Goal: Transaction & Acquisition: Subscribe to service/newsletter

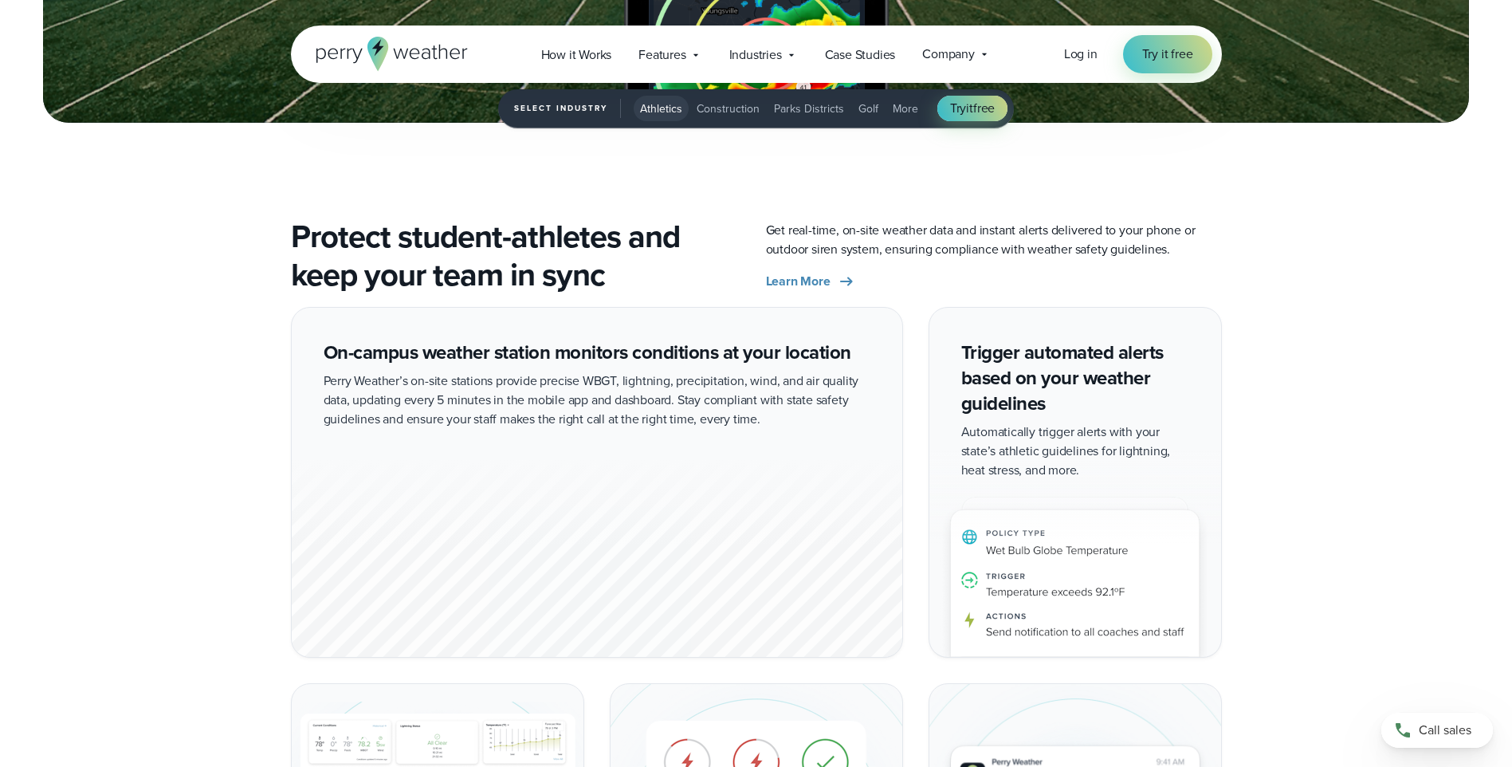
scroll to position [2711, 0]
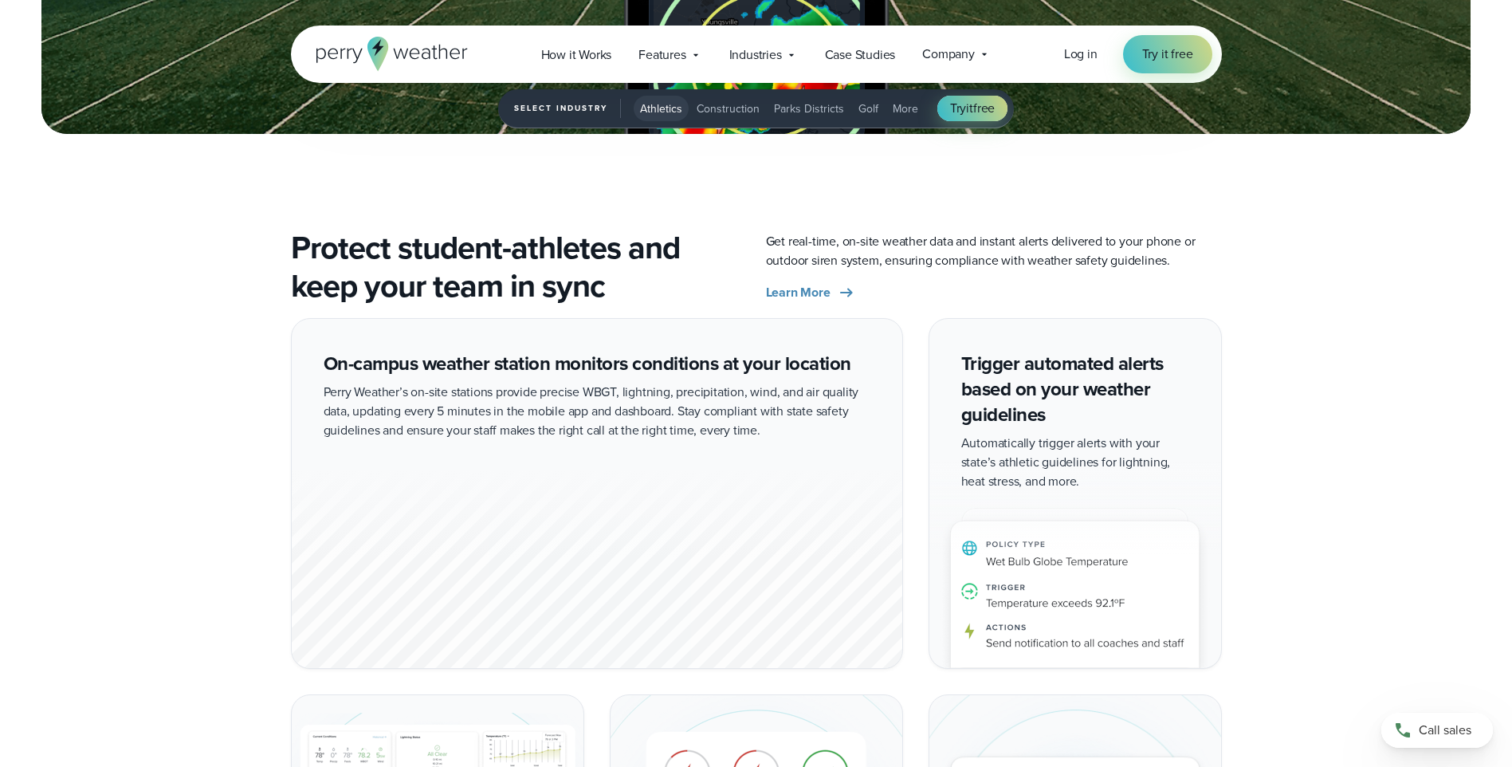
click at [678, 110] on span "Athletics" at bounding box center [661, 108] width 42 height 17
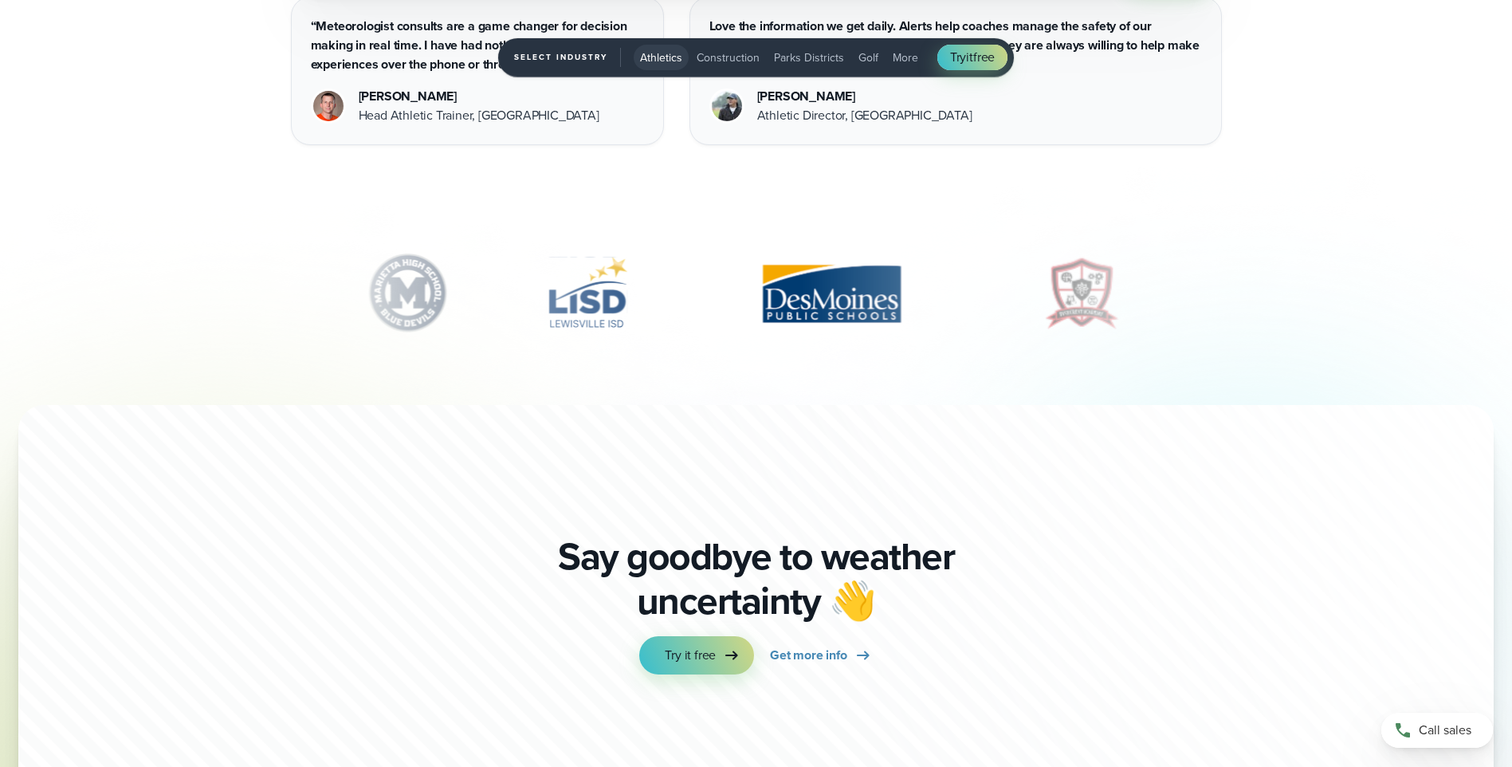
scroll to position [5614, 0]
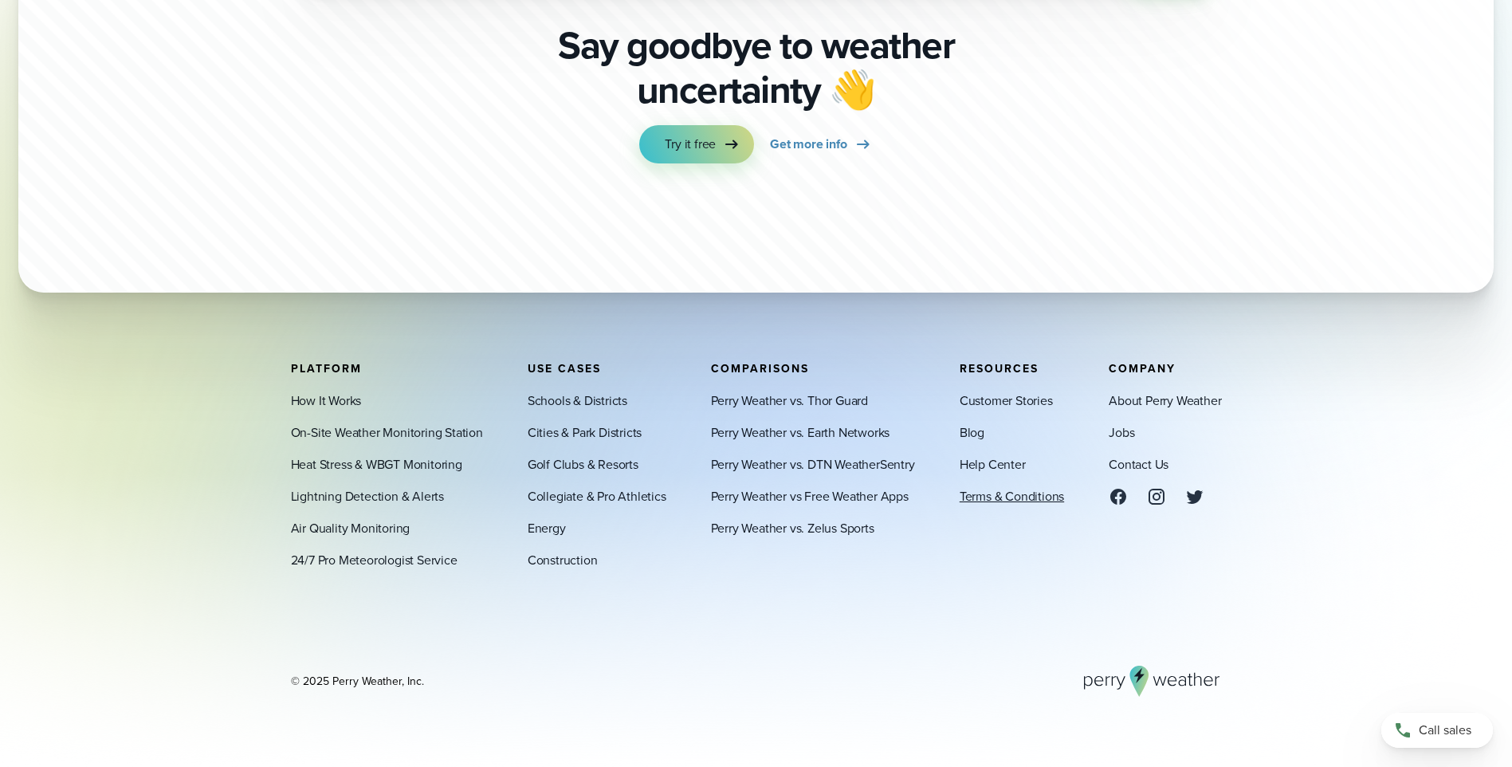
drag, startPoint x: 1032, startPoint y: 494, endPoint x: 1024, endPoint y: 499, distance: 8.6
click at [1032, 496] on link "Terms & Conditions" at bounding box center [1012, 495] width 104 height 19
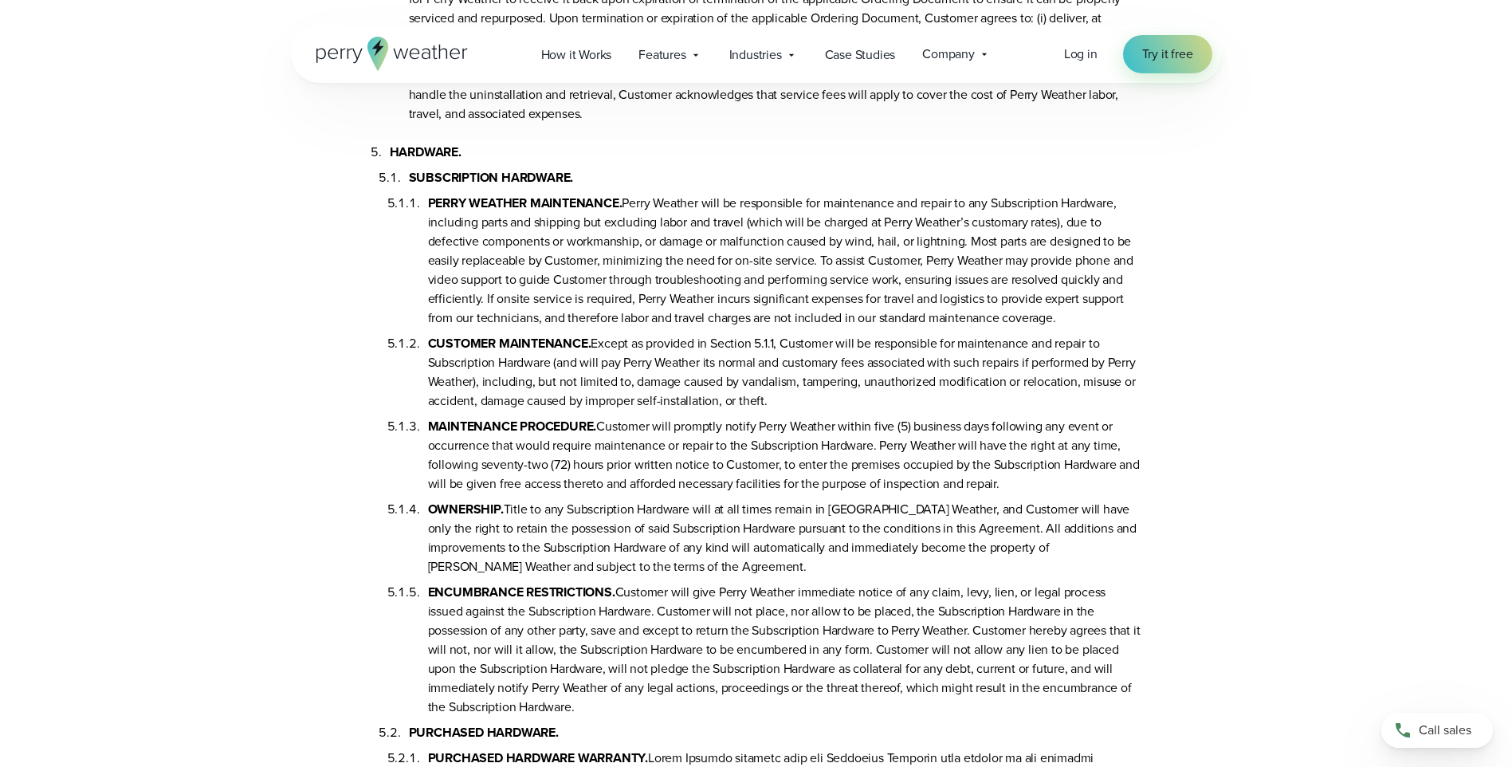
scroll to position [2153, 0]
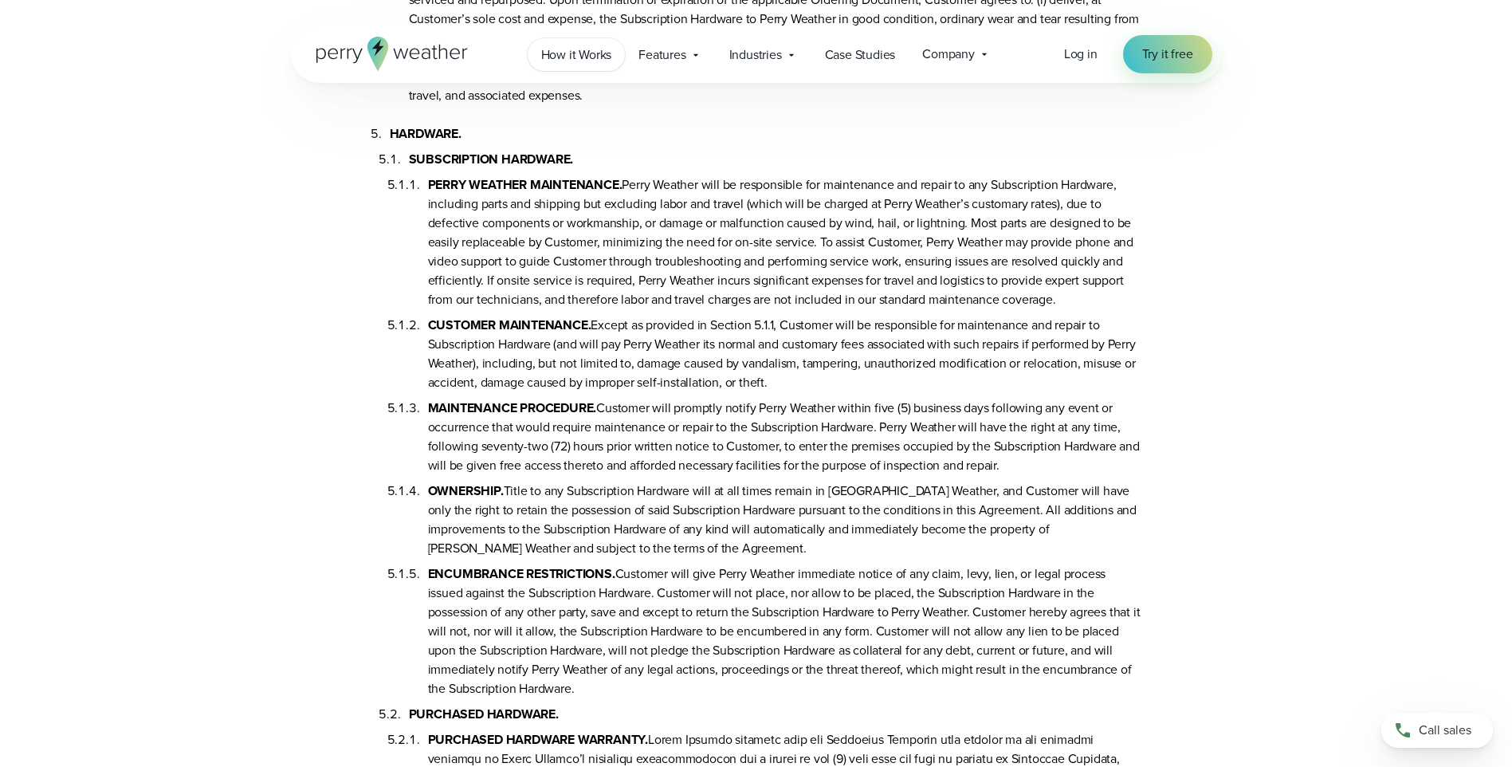
click at [597, 59] on span "How it Works" at bounding box center [576, 54] width 71 height 19
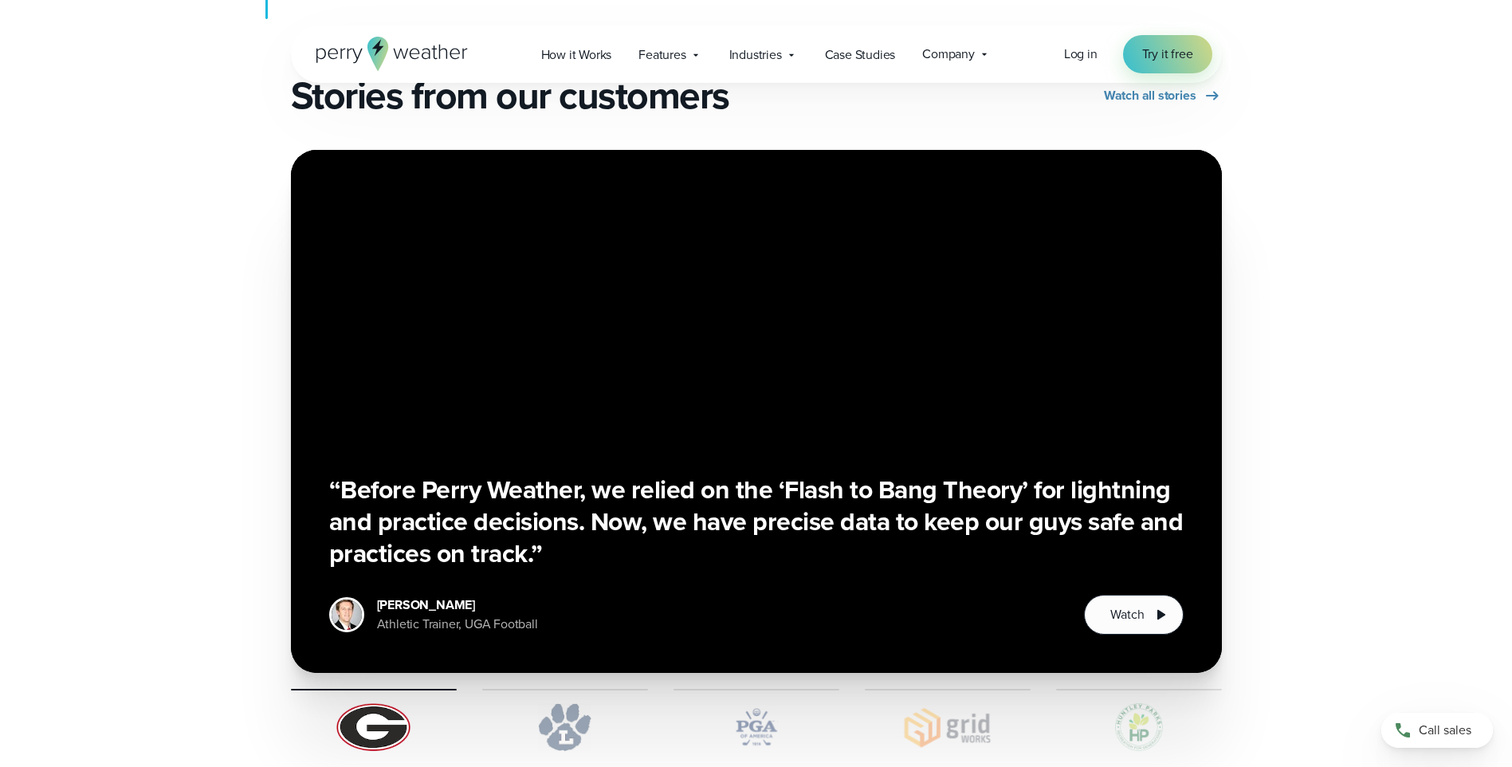
scroll to position [3030, 0]
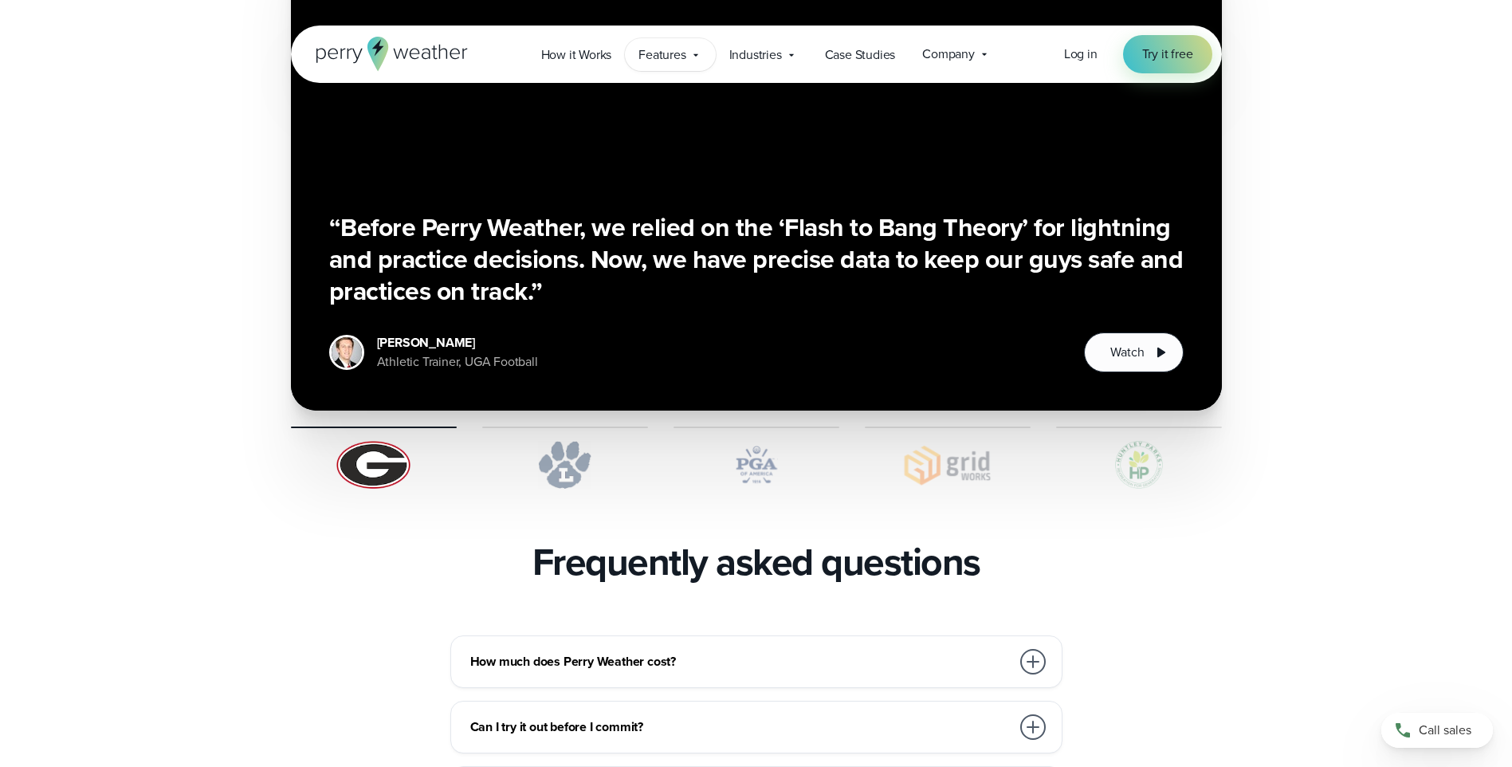
click at [658, 41] on div "Features Explore All Features Explore Perry Weather's on-site weather hardware …" at bounding box center [670, 54] width 90 height 33
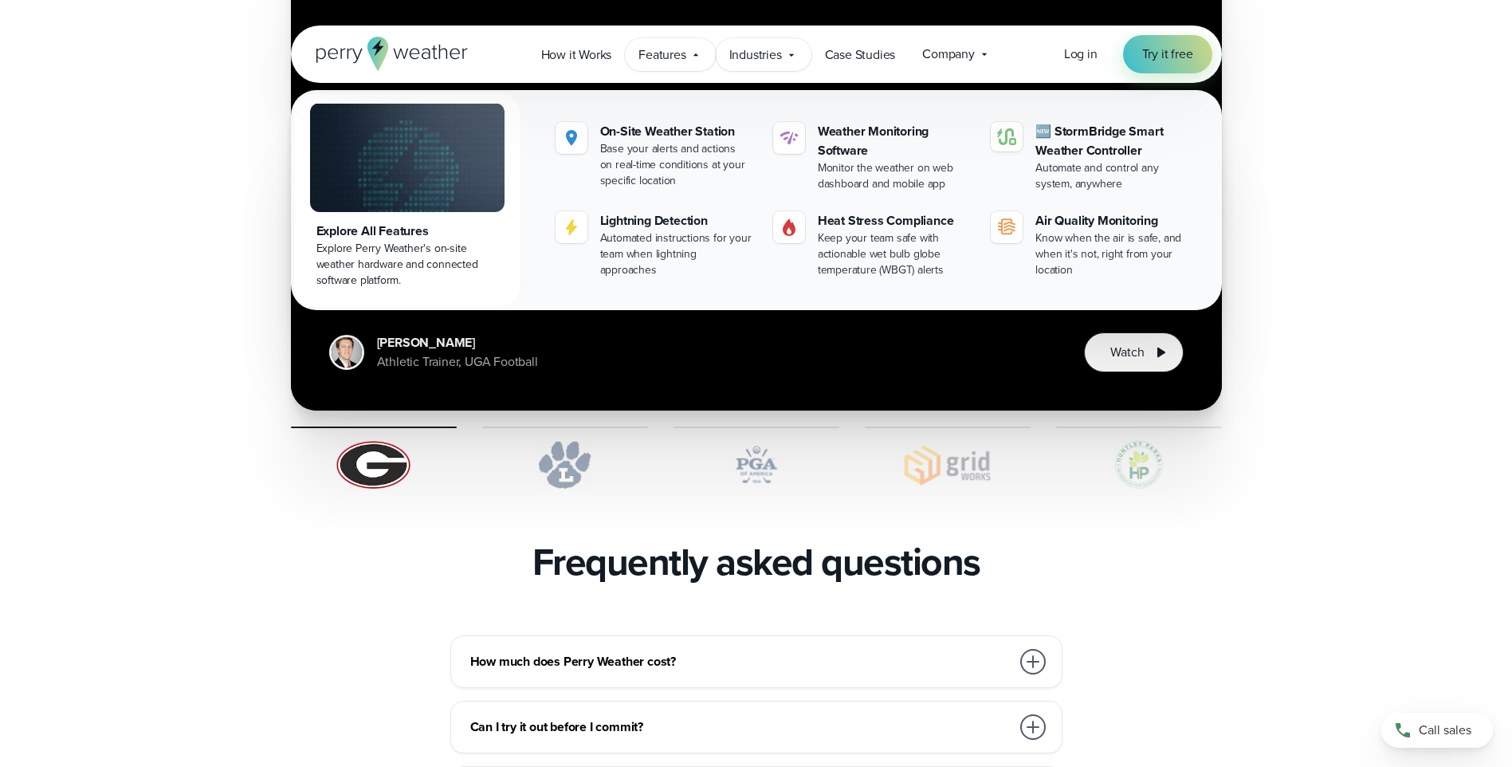
click at [774, 63] on span "Industries" at bounding box center [756, 54] width 53 height 19
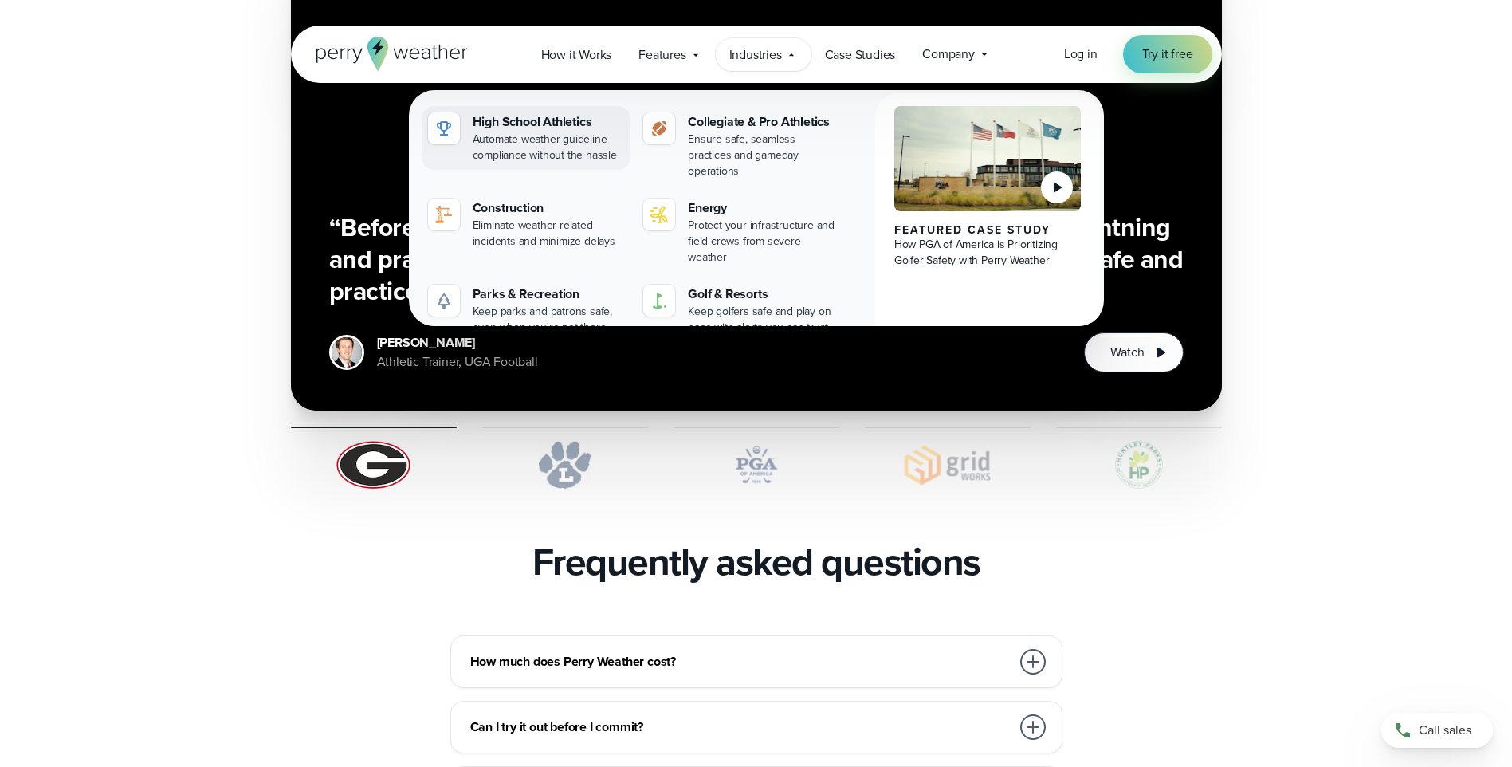
click at [565, 138] on div "Automate weather guideline compliance without the hassle" at bounding box center [549, 148] width 152 height 32
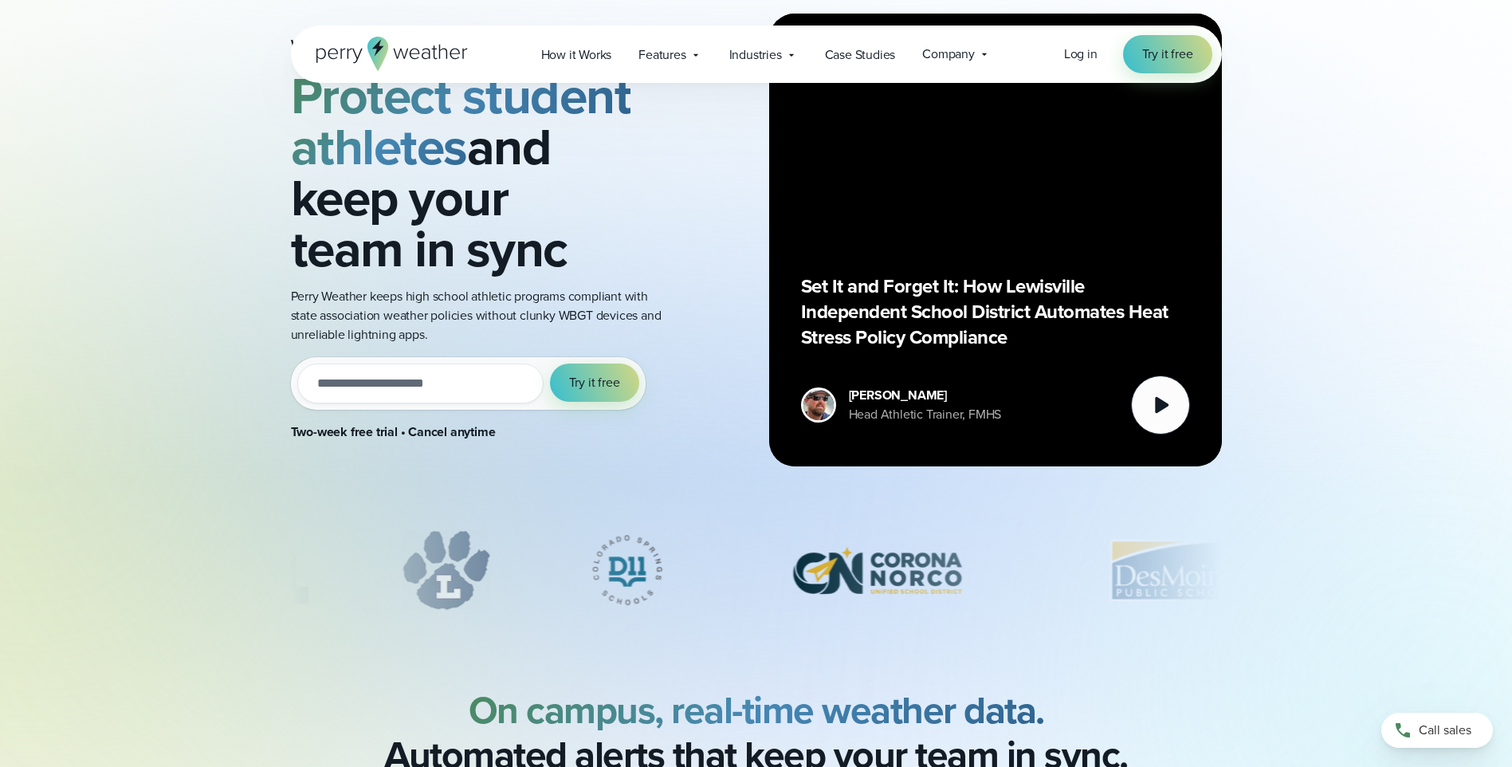
scroll to position [159, 0]
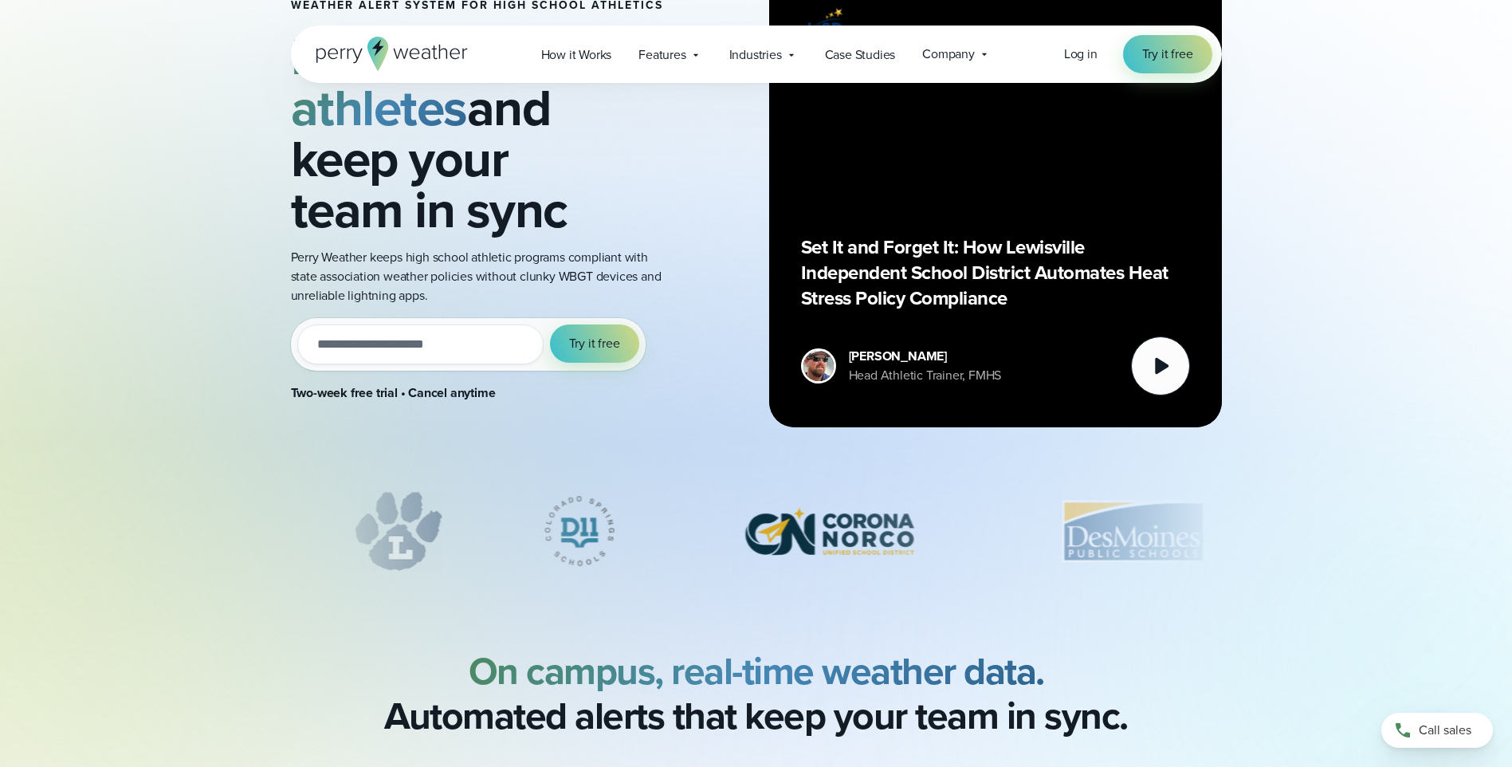
click at [421, 351] on input "email" at bounding box center [420, 344] width 246 height 40
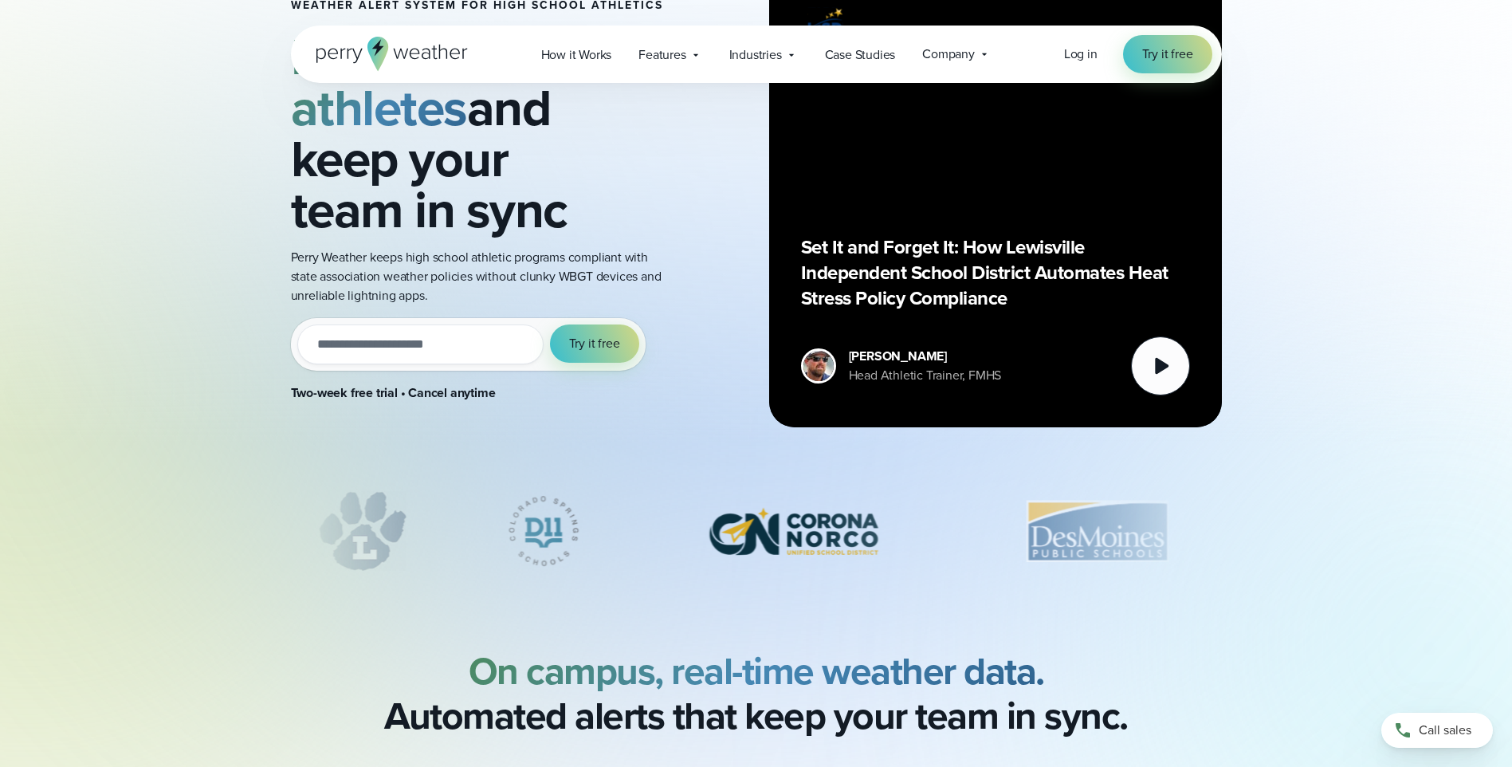
type input "**********"
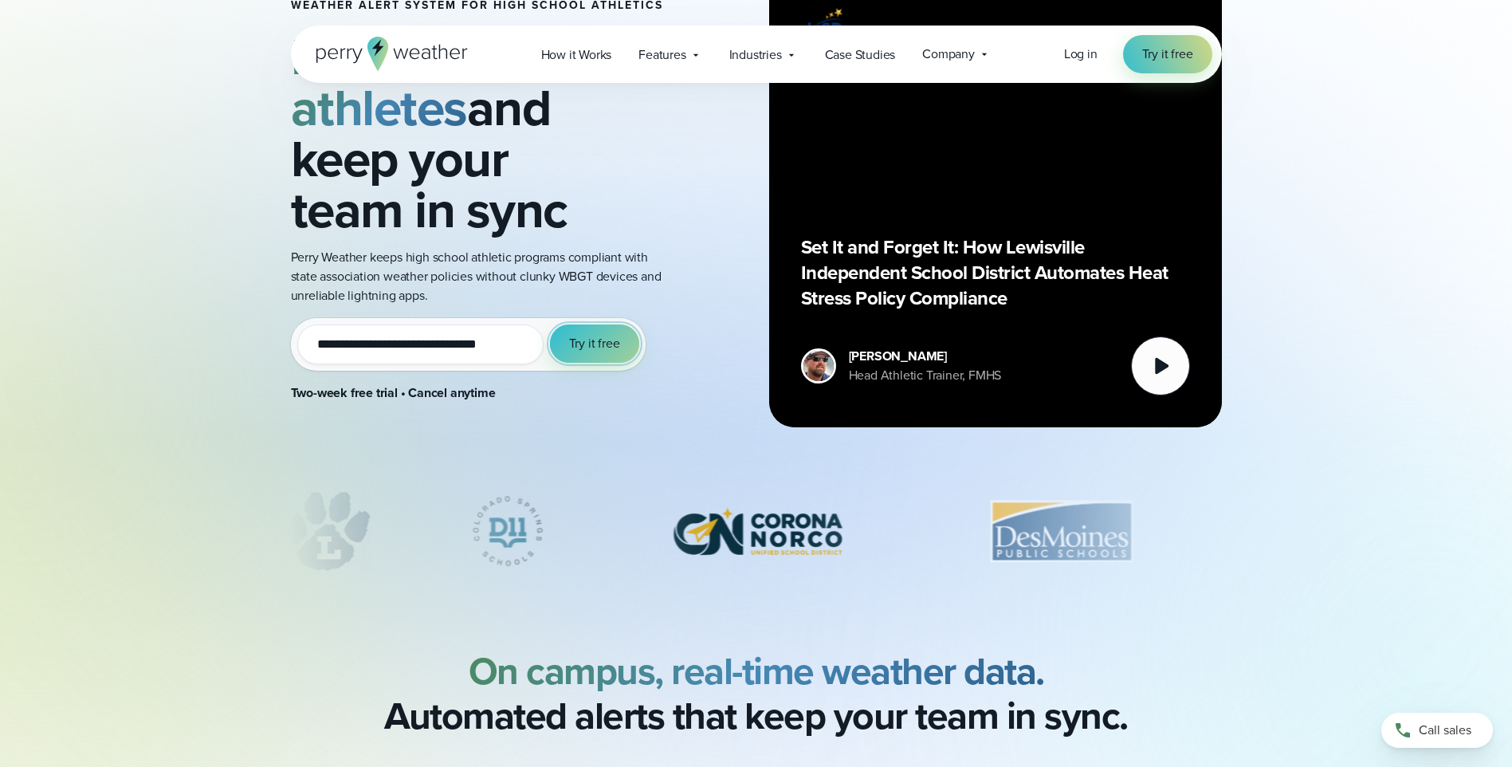
click at [587, 342] on span "Try it free" at bounding box center [594, 343] width 51 height 19
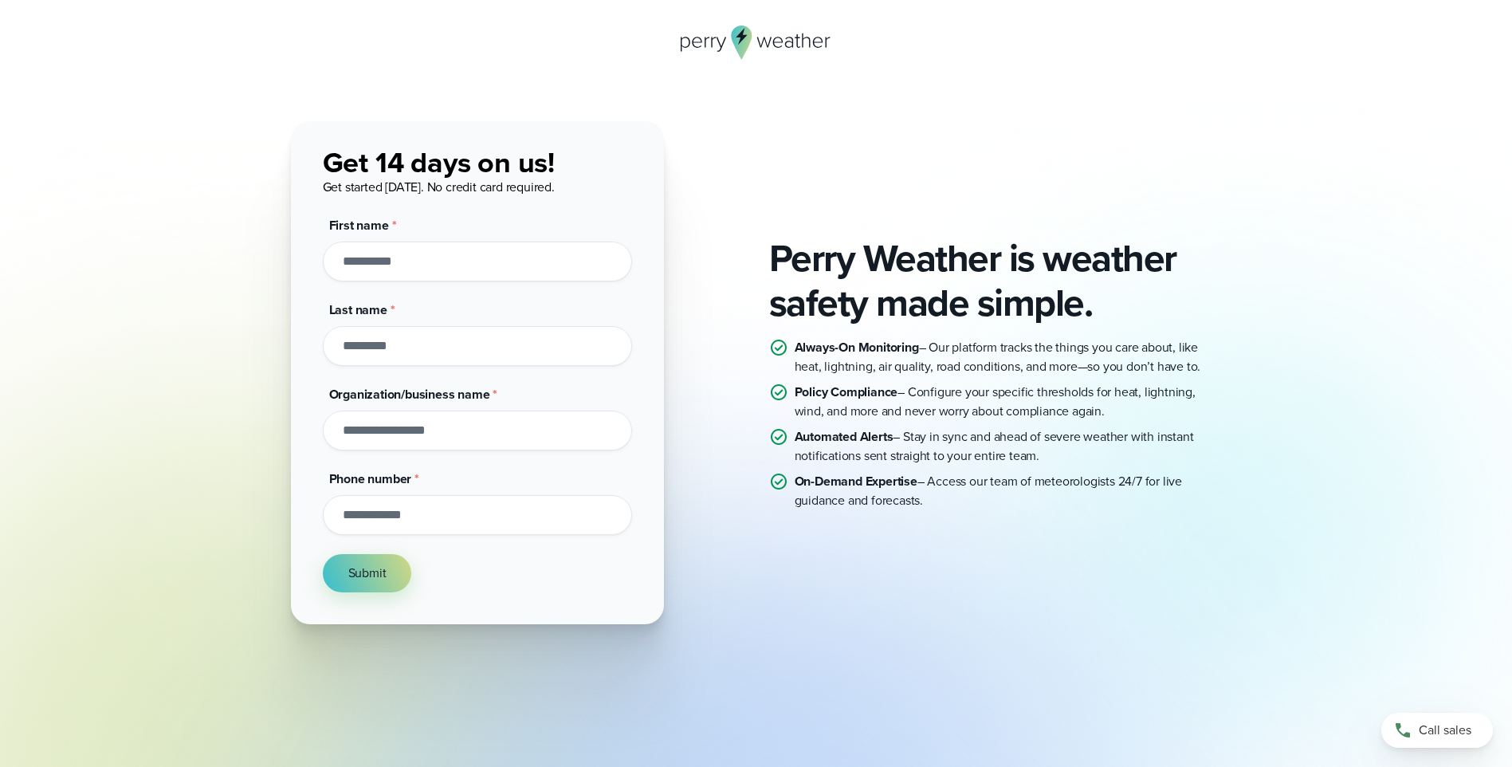
click at [424, 273] on input "First name *" at bounding box center [477, 262] width 309 height 40
type input "*******"
type input "******"
type input "**********"
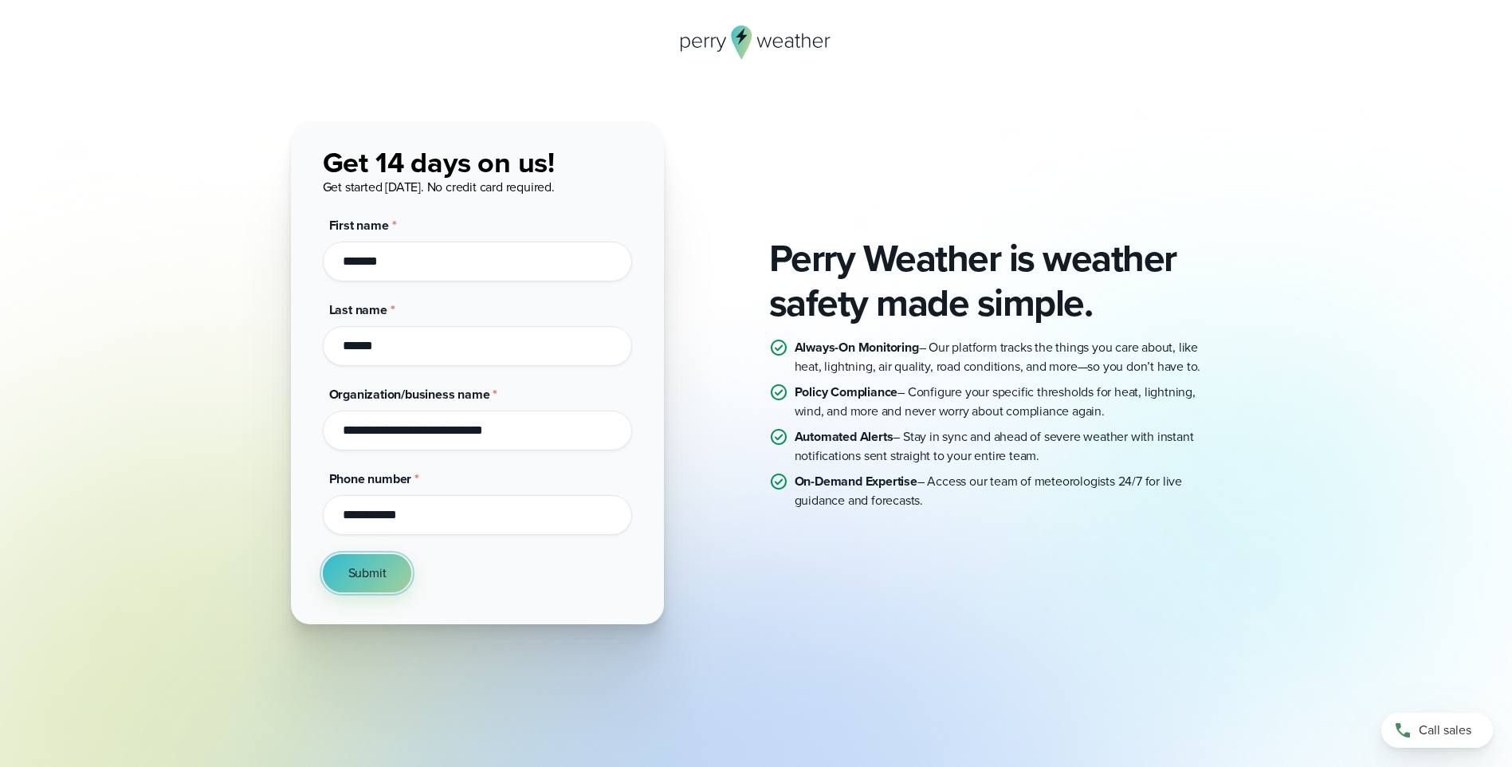
click at [383, 573] on span "Submit" at bounding box center [367, 573] width 38 height 19
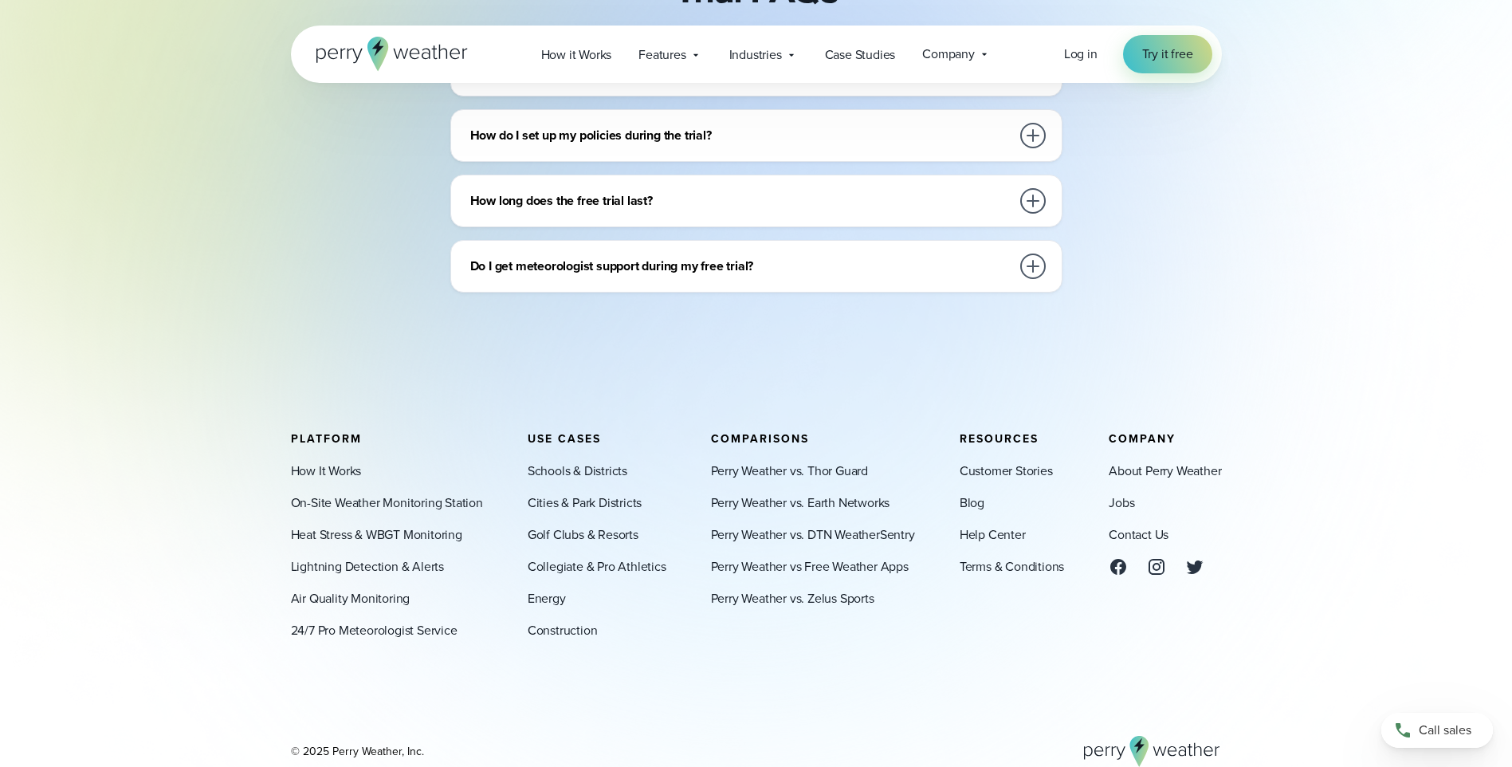
scroll to position [797, 0]
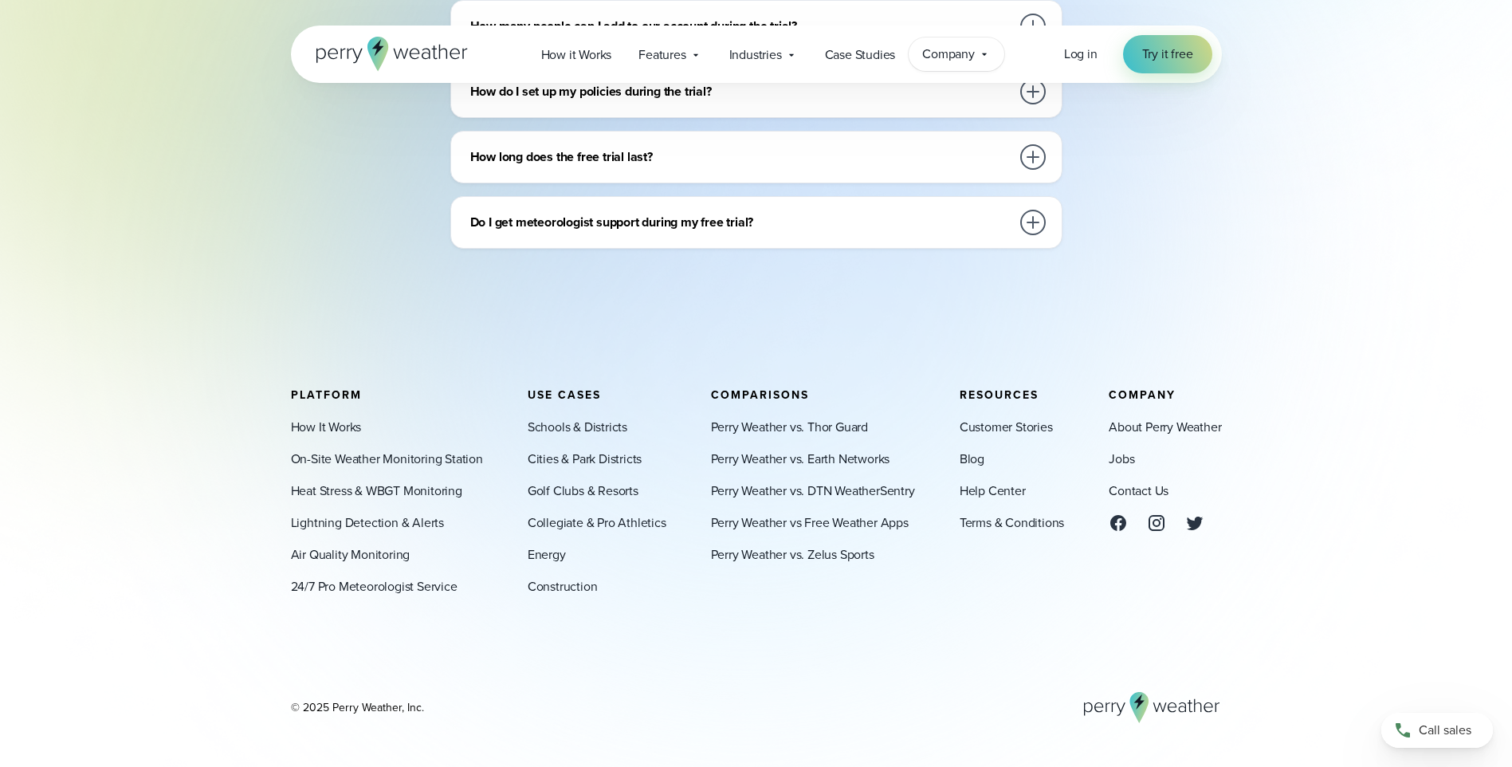
click at [950, 54] on span "Company" at bounding box center [948, 54] width 53 height 19
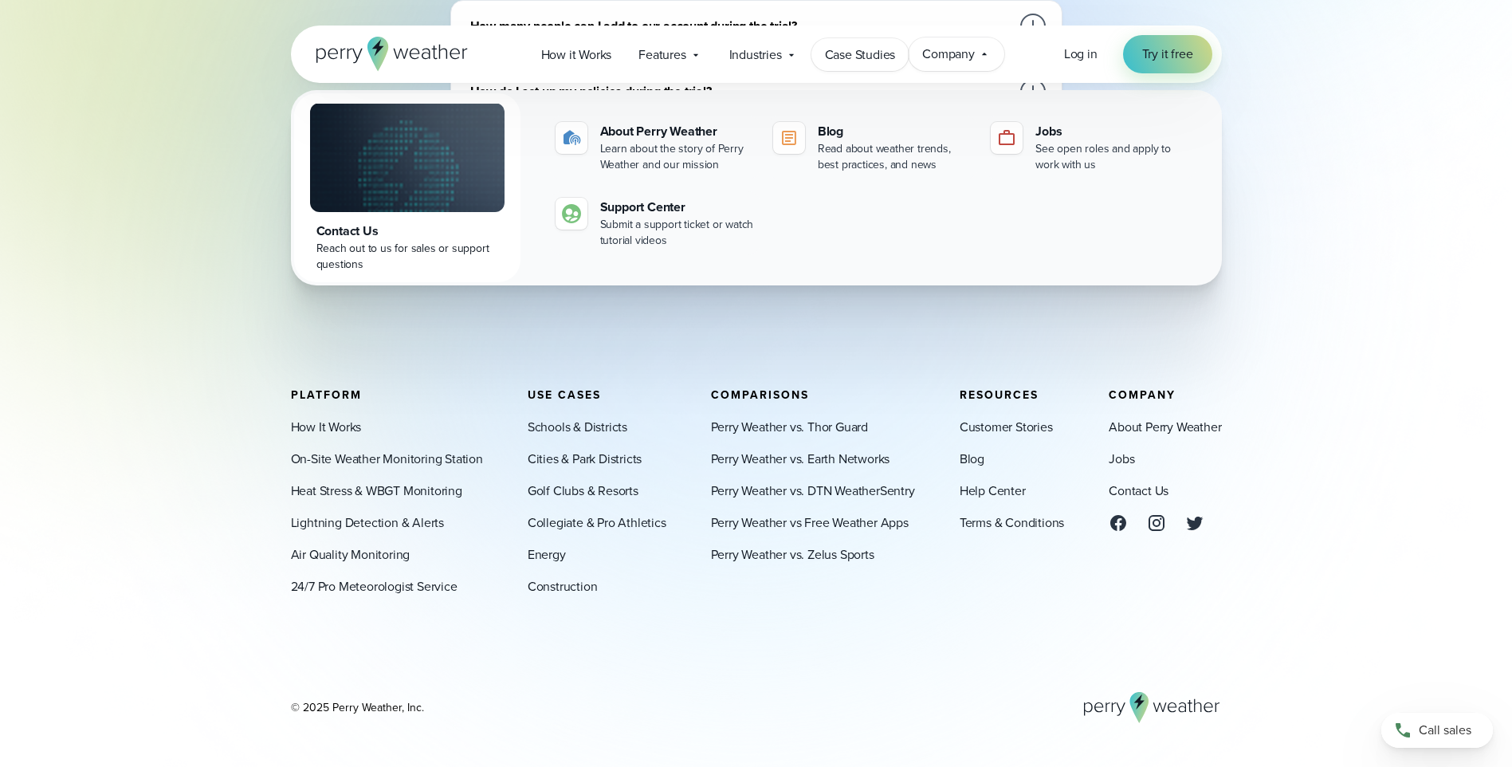
click at [894, 57] on span "Case Studies" at bounding box center [860, 54] width 71 height 19
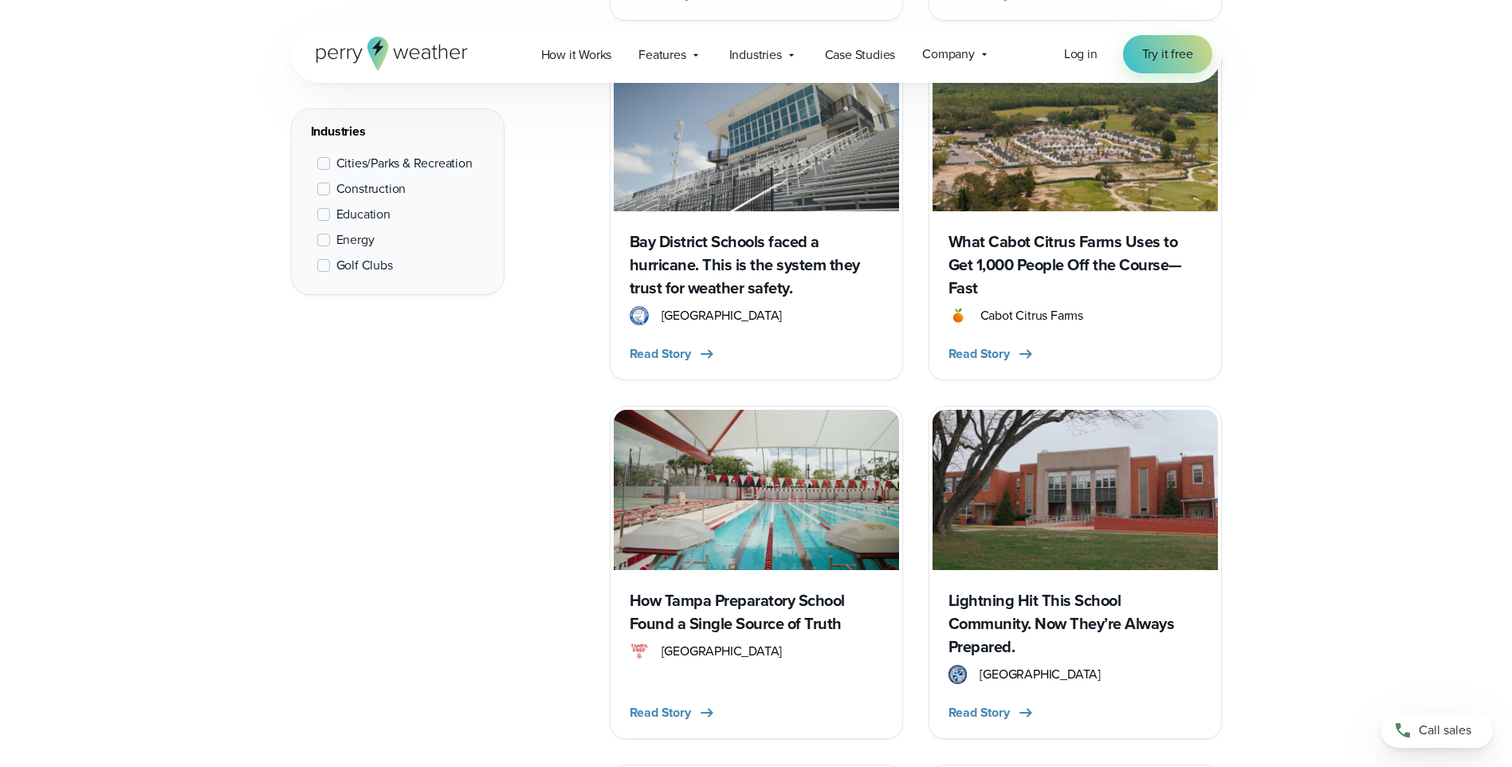
scroll to position [877, 0]
